Goal: Task Accomplishment & Management: Manage account settings

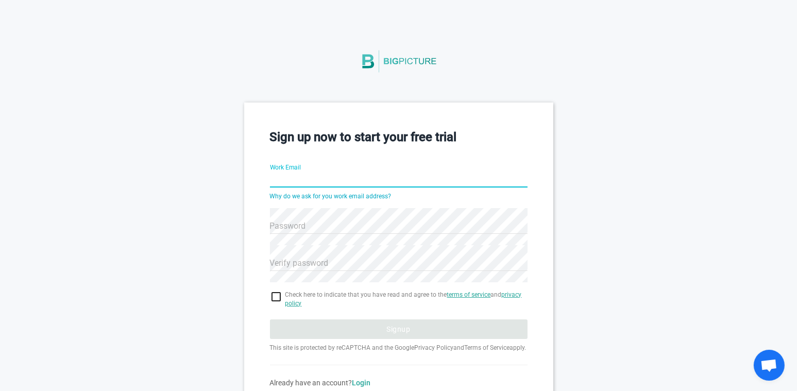
paste input "[EMAIL_ADDRESS][DOMAIN_NAME]"
type input "[EMAIL_ADDRESS][DOMAIN_NAME]"
click at [319, 305] on span "Check here to indicate that you have read and agree to the terms of service and…" at bounding box center [407, 300] width 242 height 18
click at [323, 296] on span "Check here to indicate that you have read and agree to the terms of service and…" at bounding box center [407, 300] width 242 height 18
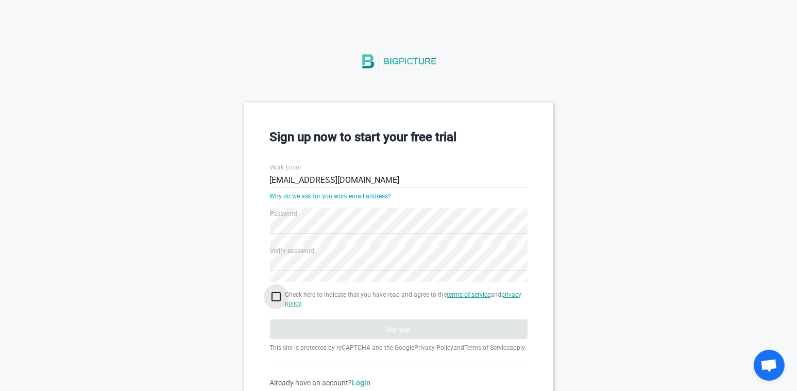
click at [280, 294] on input "checkbox" at bounding box center [399, 297] width 258 height 12
checkbox input "true"
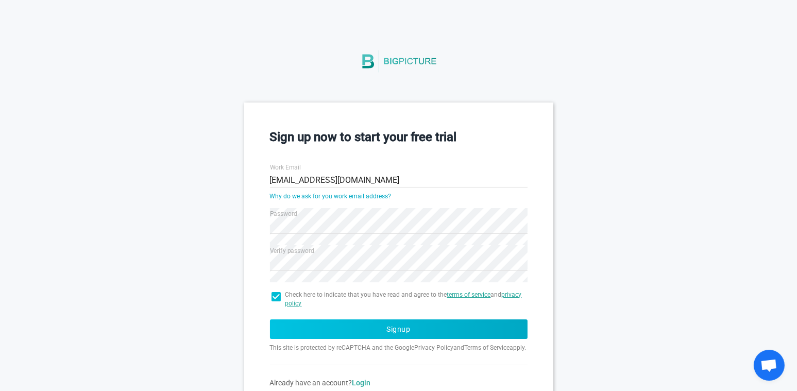
click at [325, 329] on button "Signup" at bounding box center [399, 330] width 258 height 20
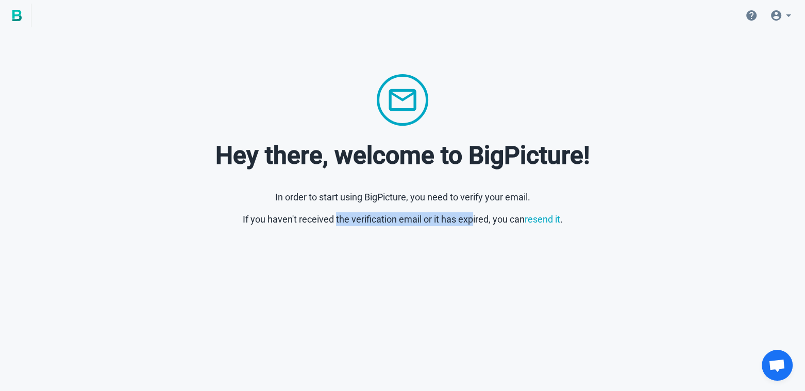
drag, startPoint x: 423, startPoint y: 217, endPoint x: 385, endPoint y: 213, distance: 38.3
click at [467, 225] on div "Hey there, welcome to BigPicture! In order to start using BigPicture, you need …" at bounding box center [402, 150] width 772 height 152
click at [382, 213] on p "If you haven't received the verification email or it has expired, you can resen…" at bounding box center [402, 219] width 772 height 14
click at [20, 20] on img at bounding box center [16, 15] width 9 height 11
click at [542, 218] on link "resend it" at bounding box center [543, 219] width 36 height 11
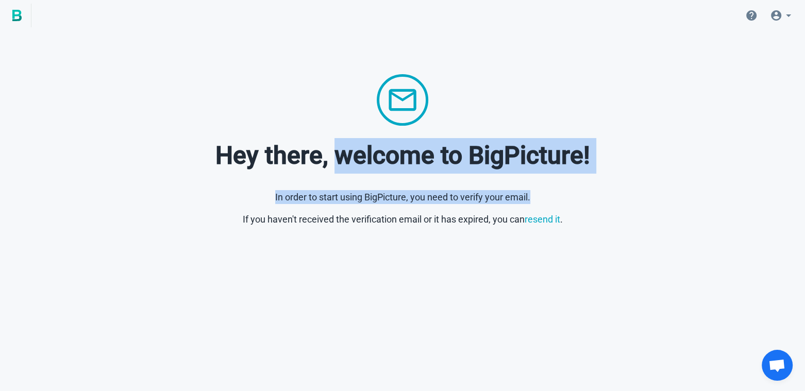
drag, startPoint x: 518, startPoint y: 160, endPoint x: 563, endPoint y: 198, distance: 59.2
click at [563, 198] on div "Hey there, welcome to BigPicture! In order to start using BigPicture, you need …" at bounding box center [402, 150] width 772 height 152
click at [653, 159] on h1 "Hey there, welcome to BigPicture!" at bounding box center [402, 156] width 772 height 36
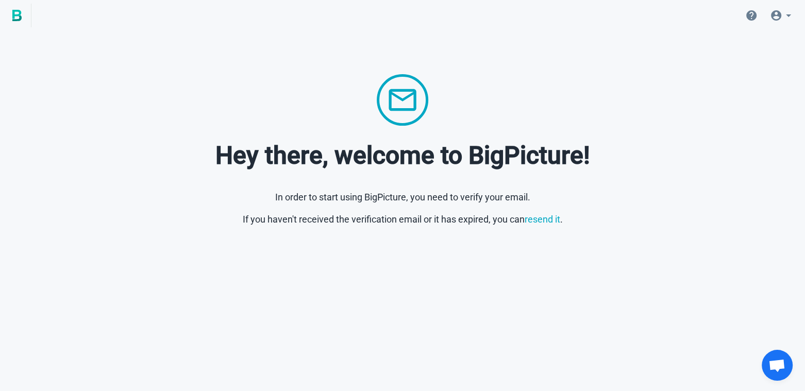
click at [784, 6] on span at bounding box center [782, 15] width 37 height 25
click at [713, 44] on span "Account" at bounding box center [707, 44] width 27 height 8
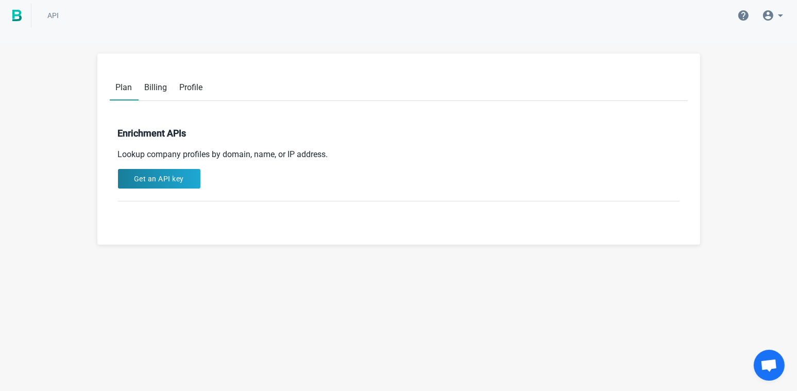
click at [150, 88] on span "Billing" at bounding box center [156, 87] width 23 height 10
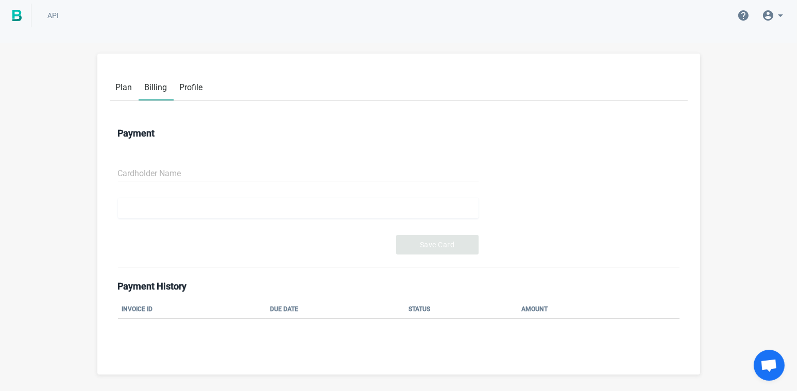
drag, startPoint x: 118, startPoint y: 92, endPoint x: 192, endPoint y: 82, distance: 75.3
click at [119, 92] on span "Plan" at bounding box center [124, 87] width 16 height 10
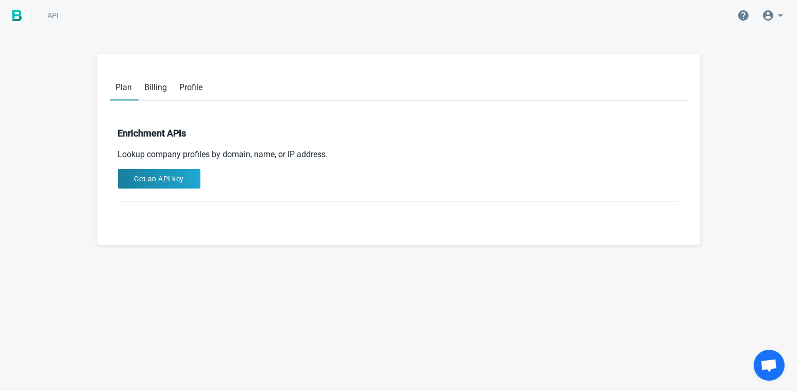
drag, startPoint x: 192, startPoint y: 85, endPoint x: 184, endPoint y: 87, distance: 8.5
click at [192, 85] on span "Profile" at bounding box center [191, 87] width 23 height 10
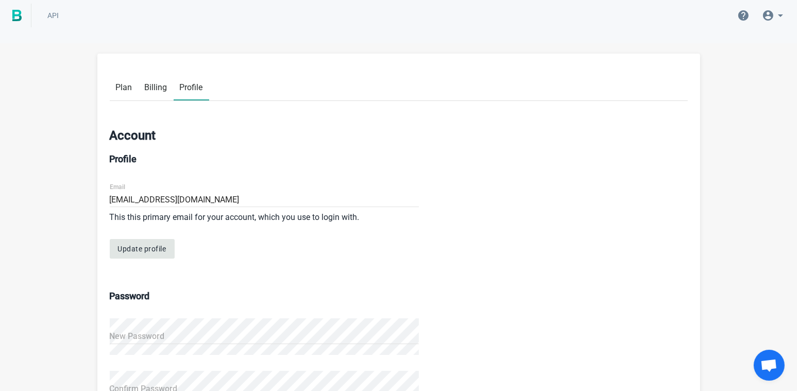
drag, startPoint x: 127, startPoint y: 82, endPoint x: 138, endPoint y: 92, distance: 14.6
click at [127, 82] on span "Plan" at bounding box center [124, 87] width 16 height 10
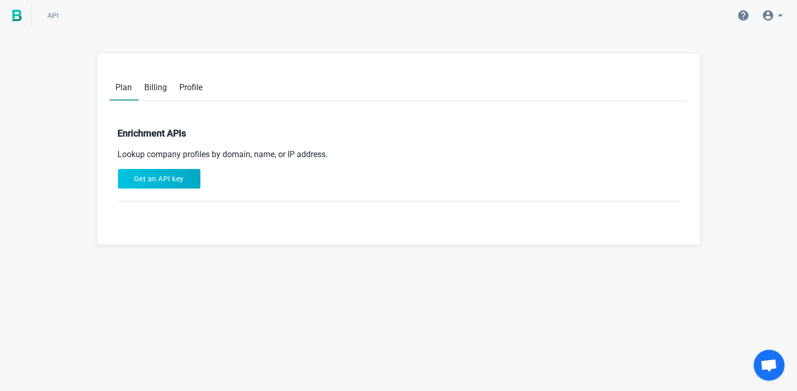
click at [179, 177] on button "Get an API key" at bounding box center [159, 179] width 82 height 20
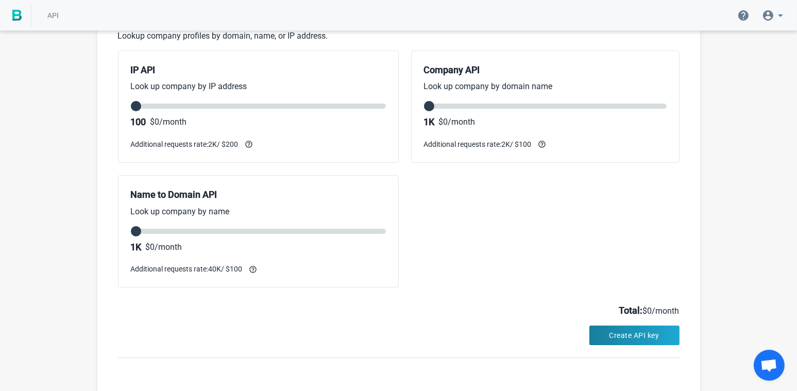
scroll to position [103, 0]
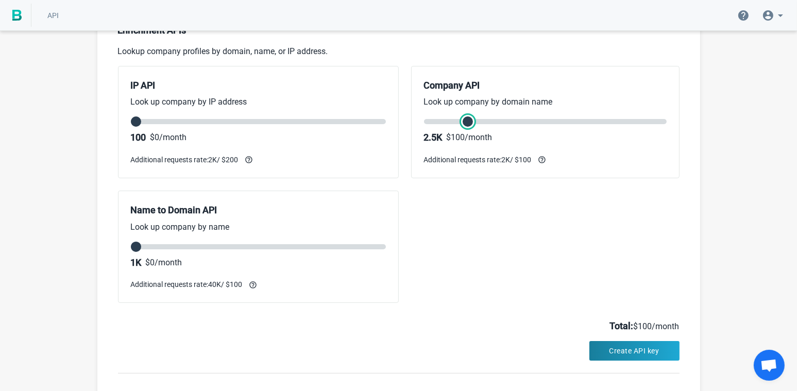
type input "0"
drag, startPoint x: 432, startPoint y: 122, endPoint x: 420, endPoint y: 183, distance: 63.1
click at [424, 124] on input "range" at bounding box center [545, 121] width 243 height 5
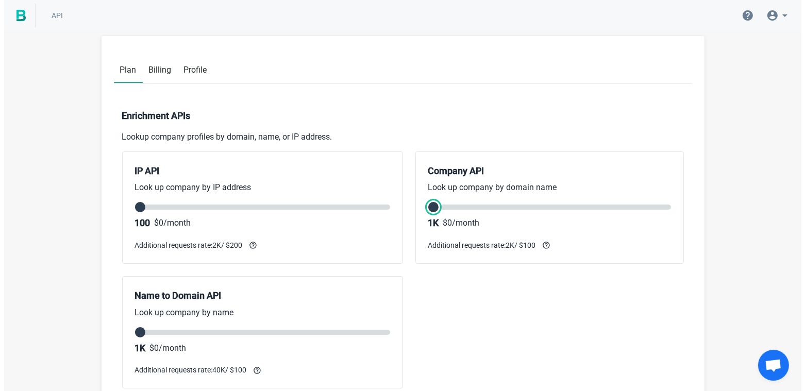
scroll to position [0, 0]
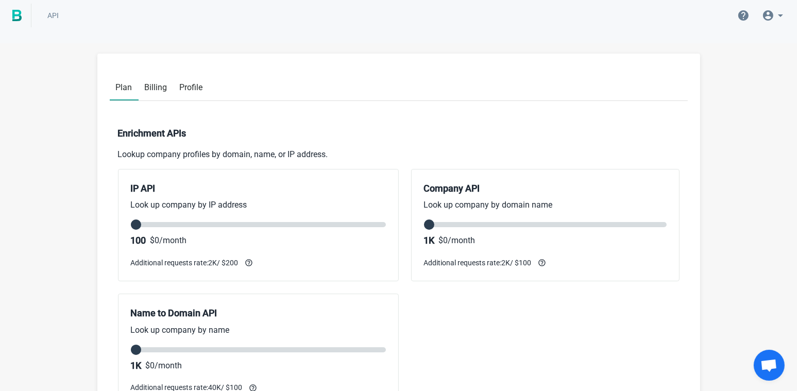
click at [16, 20] on img at bounding box center [16, 15] width 9 height 11
